Goal: Navigation & Orientation: Find specific page/section

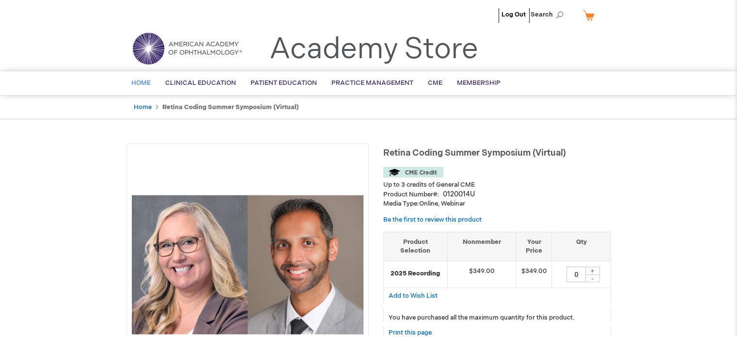
click at [147, 83] on span "Home" at bounding box center [140, 83] width 19 height 8
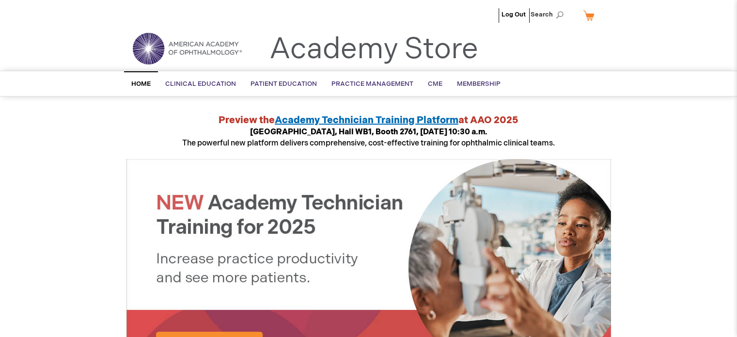
click at [464, 70] on div "Toggle Nav Academy Store" at bounding box center [368, 52] width 499 height 37
click at [464, 81] on span "Membership" at bounding box center [479, 84] width 44 height 8
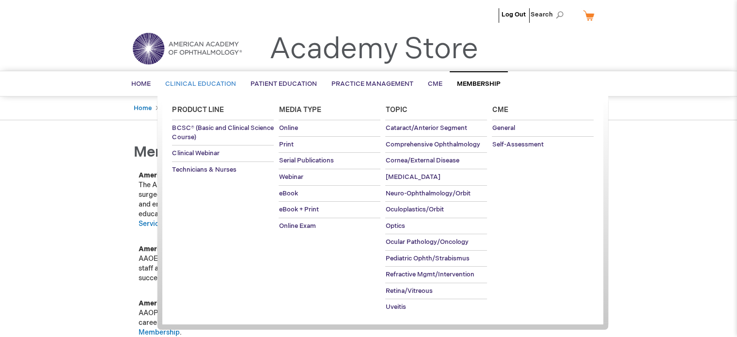
click at [213, 80] on span "Clinical Education" at bounding box center [200, 84] width 71 height 8
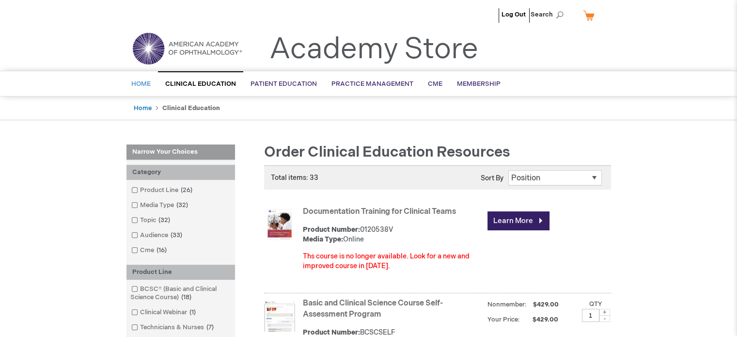
click at [140, 87] on span "Home" at bounding box center [140, 84] width 19 height 8
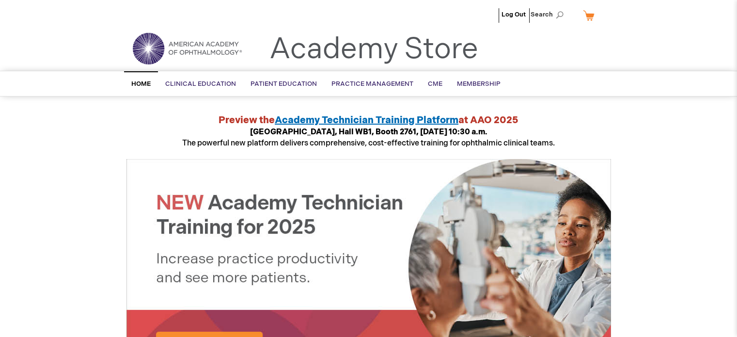
click at [205, 47] on img at bounding box center [187, 48] width 116 height 35
